Goal: Information Seeking & Learning: Learn about a topic

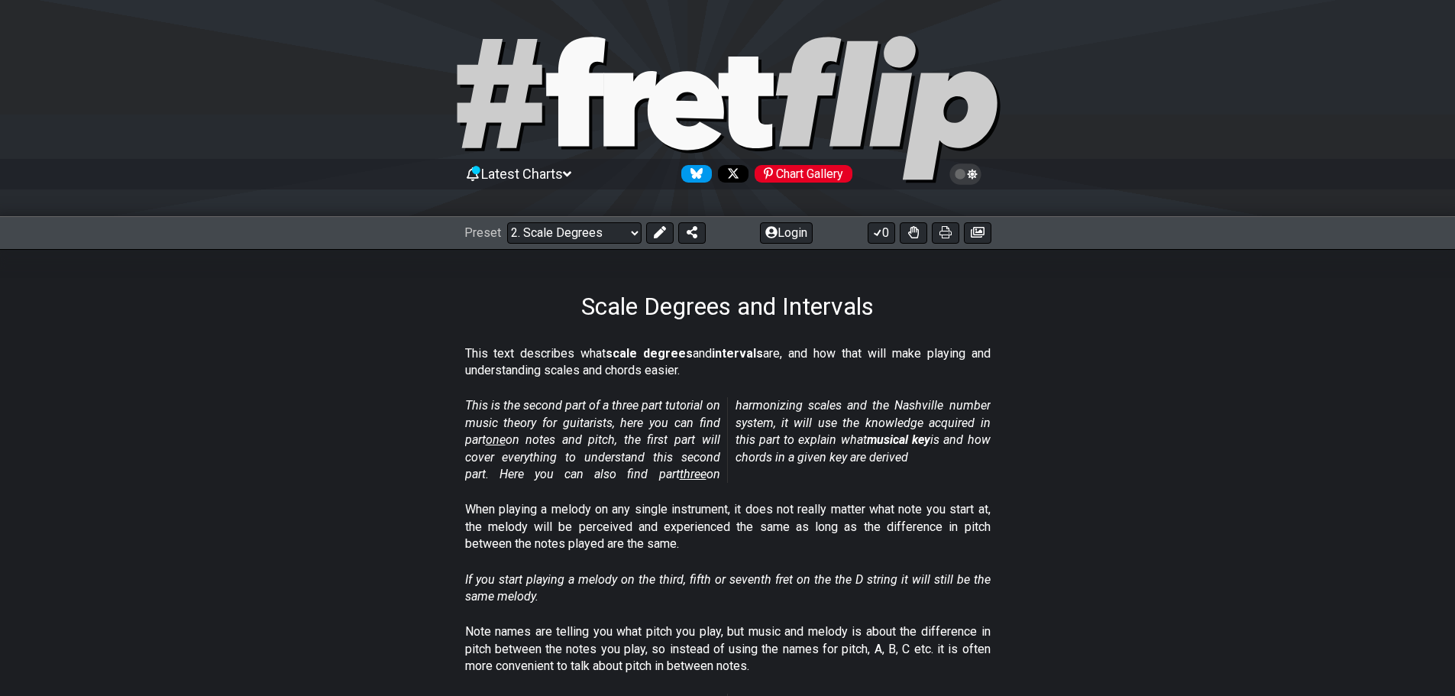
click at [1062, 263] on div "Scale Degrees and Intervals" at bounding box center [727, 285] width 1455 height 72
drag, startPoint x: 862, startPoint y: 316, endPoint x: 614, endPoint y: 310, distance: 248.3
click at [614, 310] on div "Scale Degrees and Intervals" at bounding box center [727, 285] width 1455 height 72
drag, startPoint x: 885, startPoint y: 305, endPoint x: 660, endPoint y: 316, distance: 225.6
click at [659, 317] on div "Scale Degrees and Intervals" at bounding box center [727, 285] width 1455 height 72
